Goal: Information Seeking & Learning: Find specific page/section

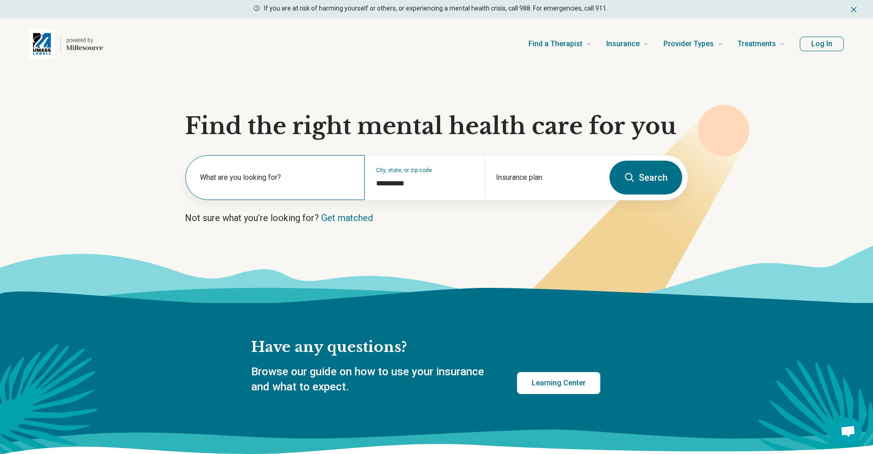
click at [313, 190] on div "What are you looking for?" at bounding box center [274, 177] width 179 height 45
click at [317, 185] on input "text" at bounding box center [277, 182] width 154 height 11
click at [656, 166] on button "Search" at bounding box center [645, 178] width 73 height 34
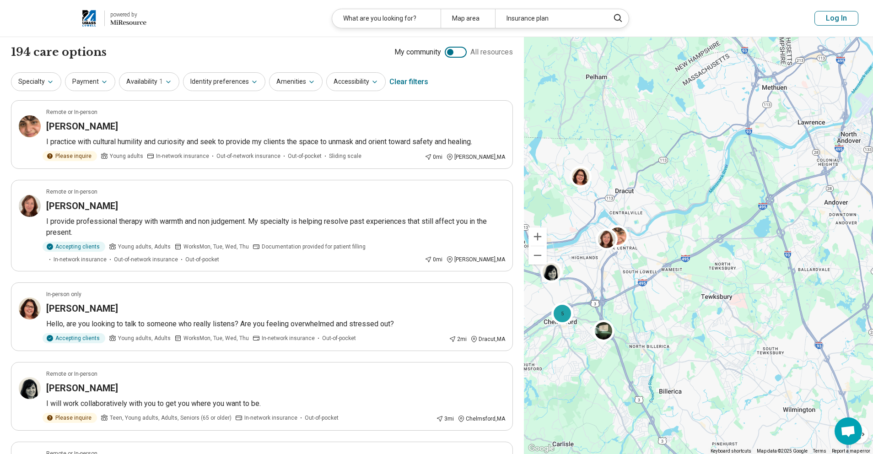
drag, startPoint x: 718, startPoint y: 290, endPoint x: 640, endPoint y: 256, distance: 84.4
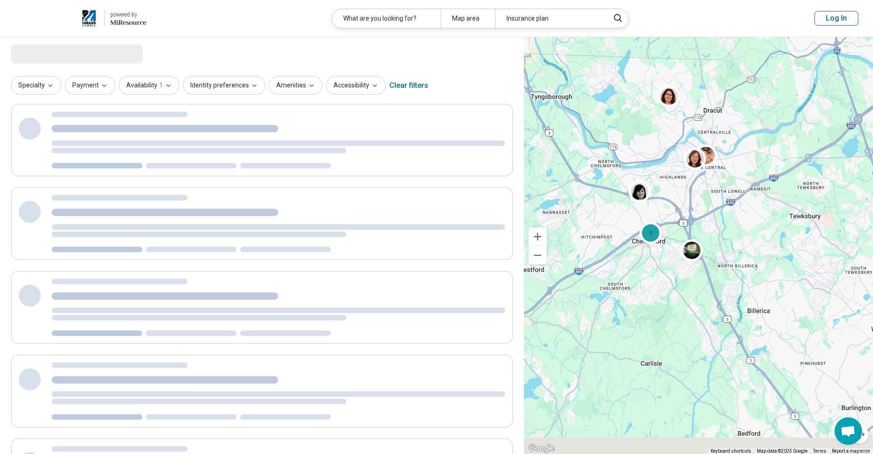
drag, startPoint x: 628, startPoint y: 299, endPoint x: 721, endPoint y: 233, distance: 114.9
click at [721, 233] on div "5" at bounding box center [698, 245] width 349 height 417
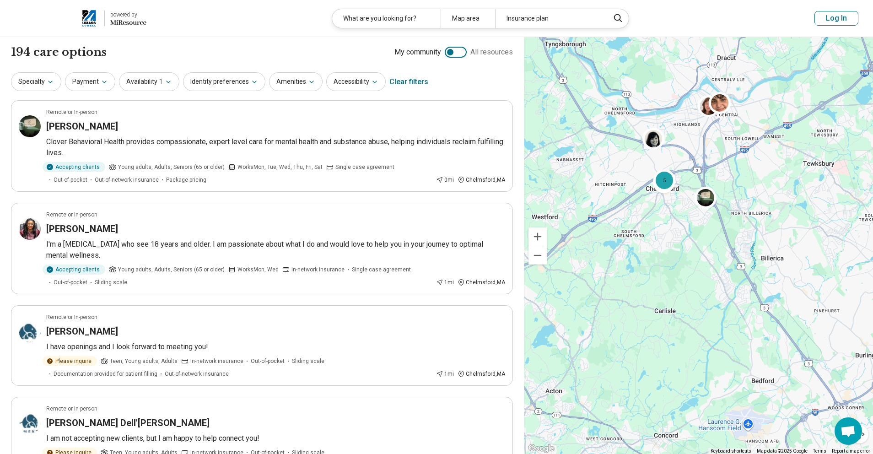
drag, startPoint x: 695, startPoint y: 339, endPoint x: 703, endPoint y: 279, distance: 60.5
click at [703, 281] on div "5" at bounding box center [698, 245] width 349 height 417
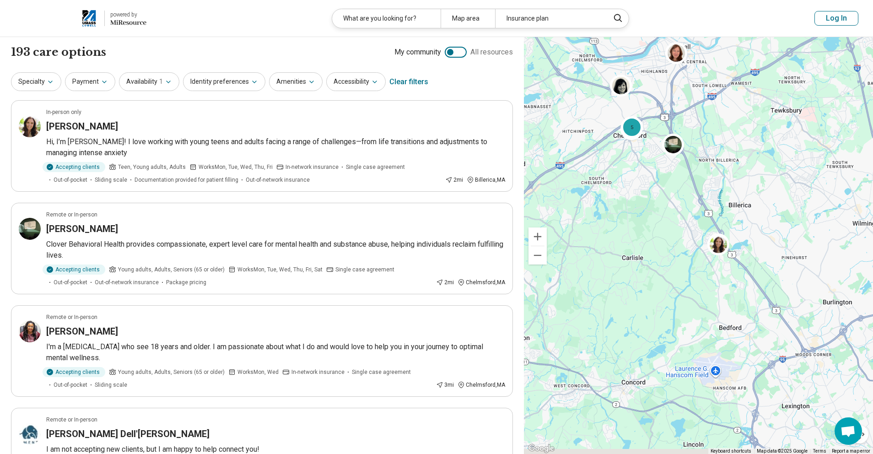
drag, startPoint x: 703, startPoint y: 280, endPoint x: 640, endPoint y: 216, distance: 89.9
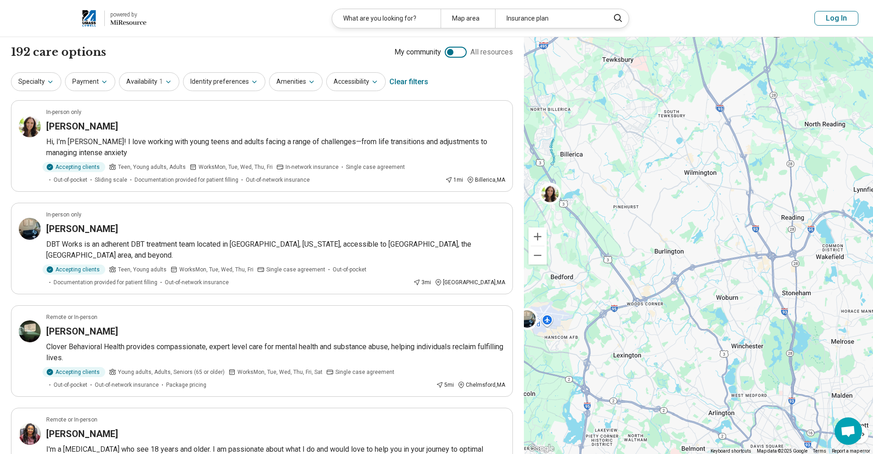
drag, startPoint x: 676, startPoint y: 324, endPoint x: 540, endPoint y: 302, distance: 137.2
click at [540, 302] on div "5" at bounding box center [698, 245] width 349 height 417
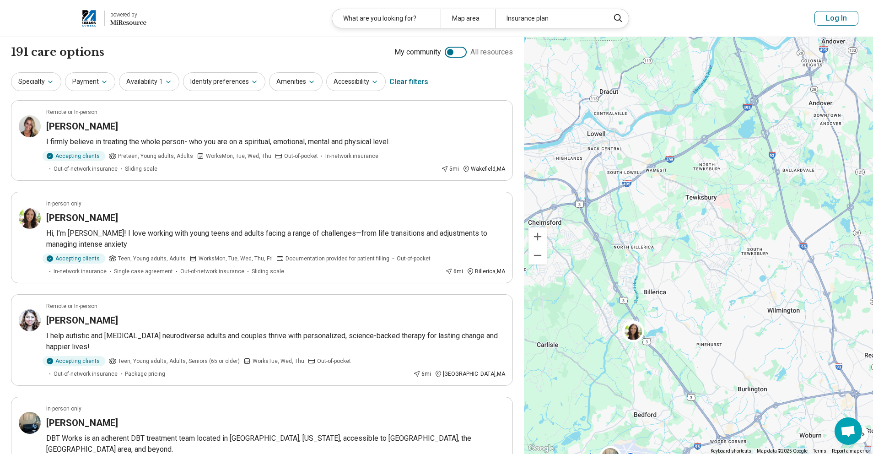
drag, startPoint x: 540, startPoint y: 302, endPoint x: 625, endPoint y: 440, distance: 161.6
click at [625, 440] on div "5" at bounding box center [698, 245] width 349 height 417
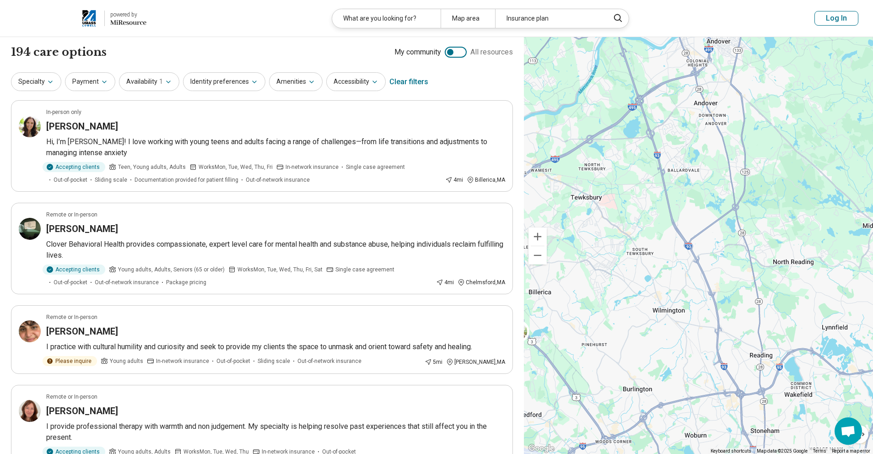
drag, startPoint x: 840, startPoint y: 321, endPoint x: 724, endPoint y: 321, distance: 116.2
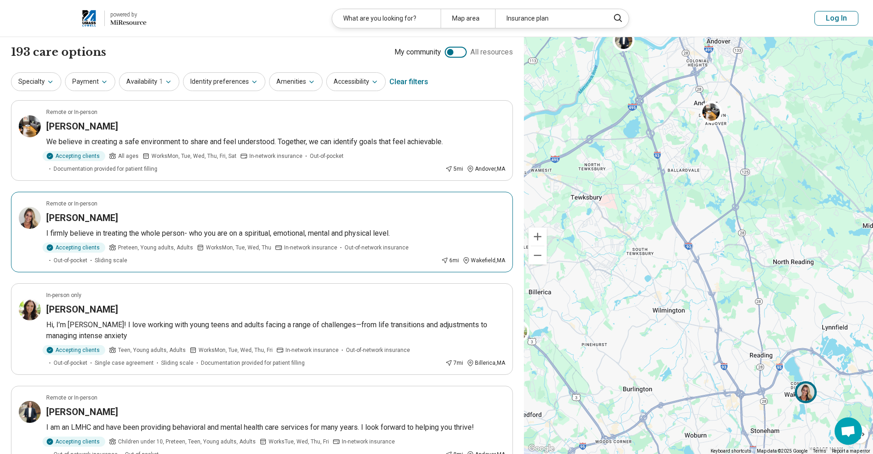
click at [801, 395] on img at bounding box center [806, 392] width 22 height 22
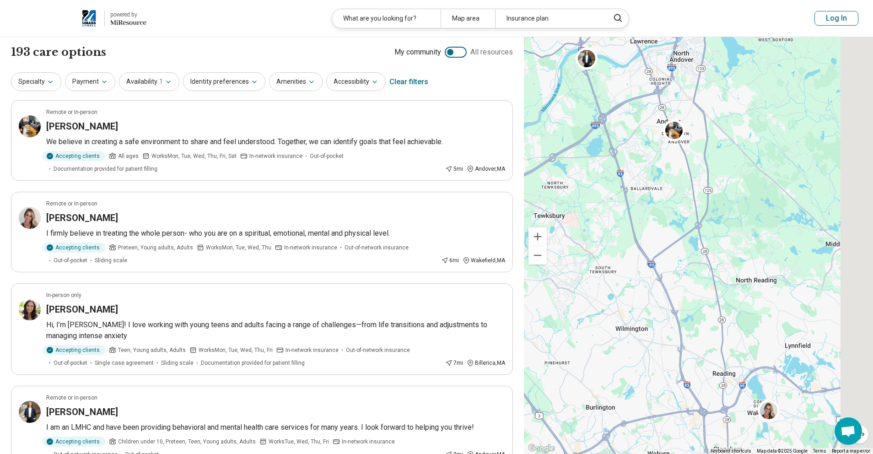
drag, startPoint x: 664, startPoint y: 247, endPoint x: 500, endPoint y: 262, distance: 164.9
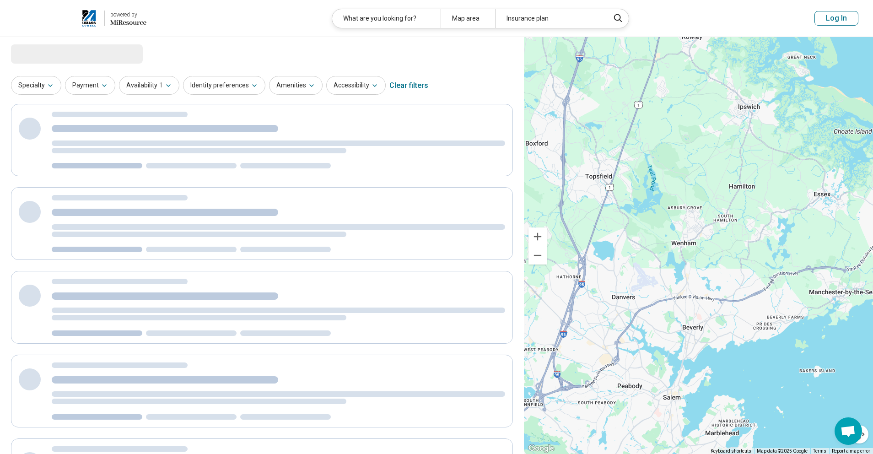
drag, startPoint x: 649, startPoint y: 226, endPoint x: 715, endPoint y: 270, distance: 79.2
click at [715, 270] on div "2" at bounding box center [698, 245] width 349 height 417
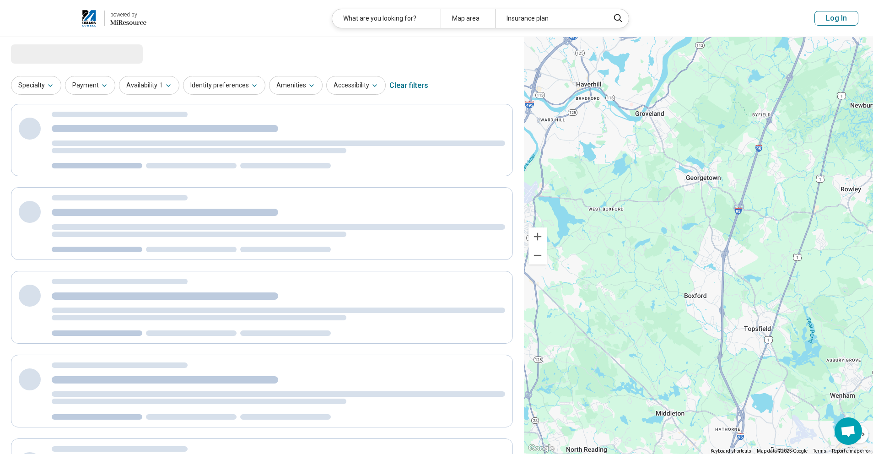
drag, startPoint x: 712, startPoint y: 169, endPoint x: 709, endPoint y: 224, distance: 55.0
click at [709, 223] on div at bounding box center [698, 245] width 349 height 417
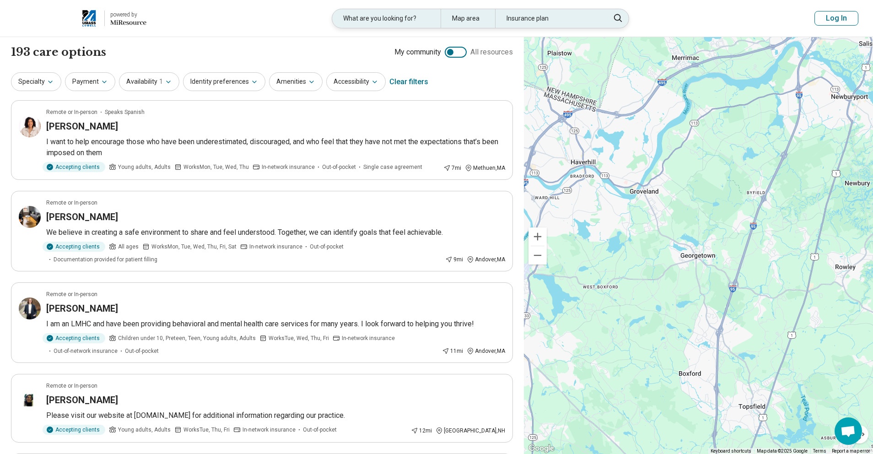
click at [387, 23] on div "What are you looking for?" at bounding box center [386, 18] width 108 height 19
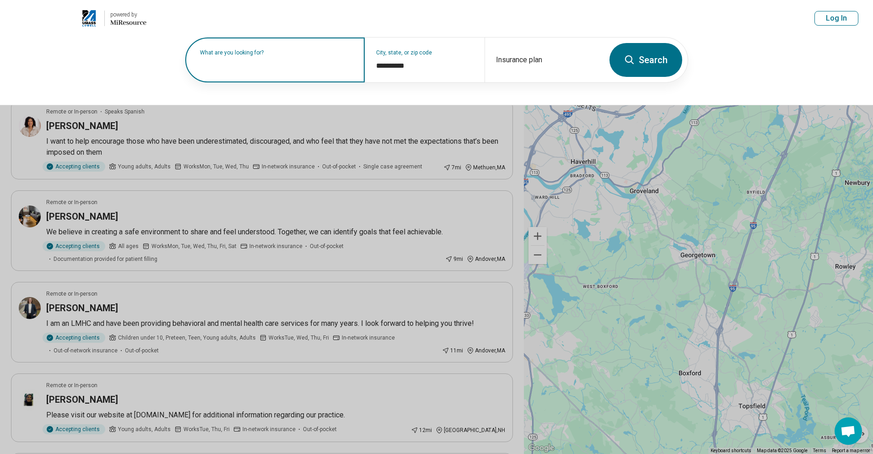
click at [279, 66] on input "text" at bounding box center [277, 64] width 154 height 11
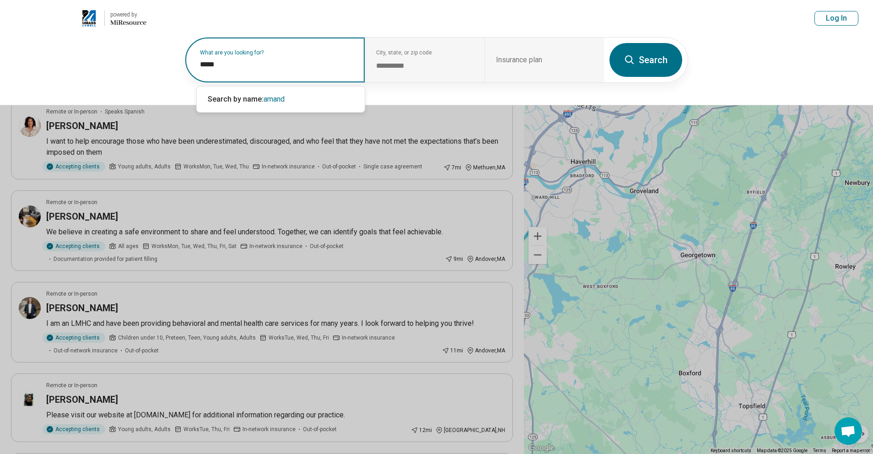
type input "******"
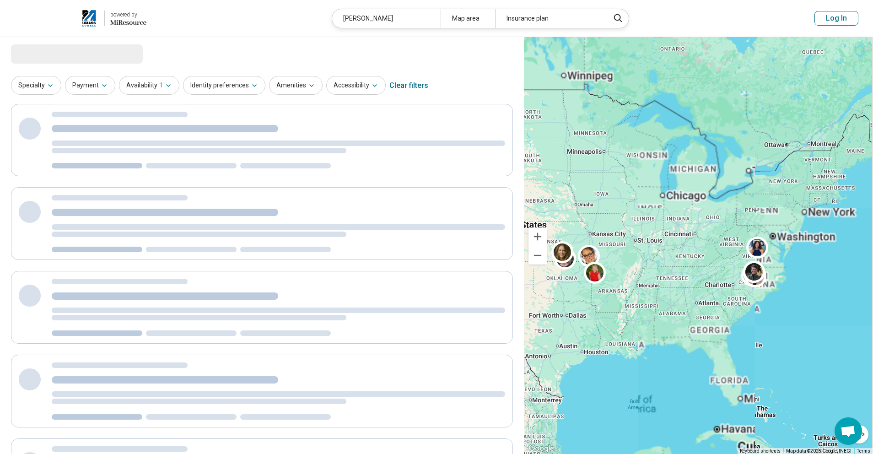
drag, startPoint x: 835, startPoint y: 205, endPoint x: 645, endPoint y: 170, distance: 193.1
click at [766, 233] on div at bounding box center [698, 245] width 349 height 417
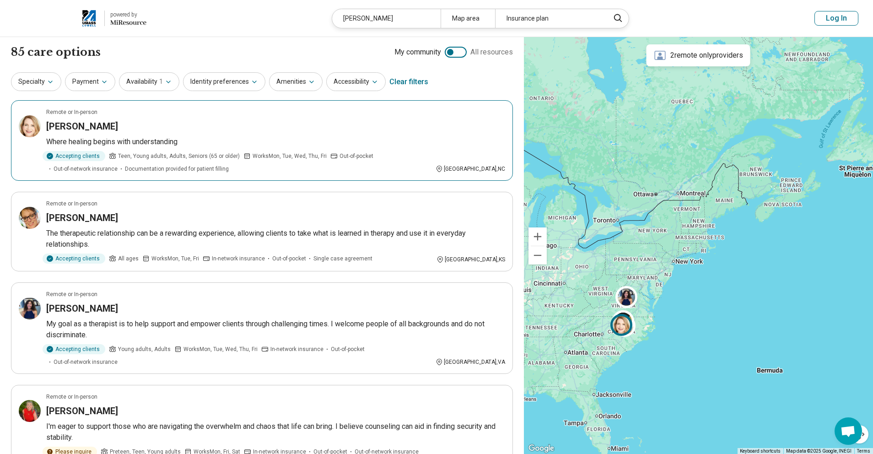
click at [427, 112] on div "Remote or In-person" at bounding box center [275, 112] width 459 height 8
